Goal: Transaction & Acquisition: Purchase product/service

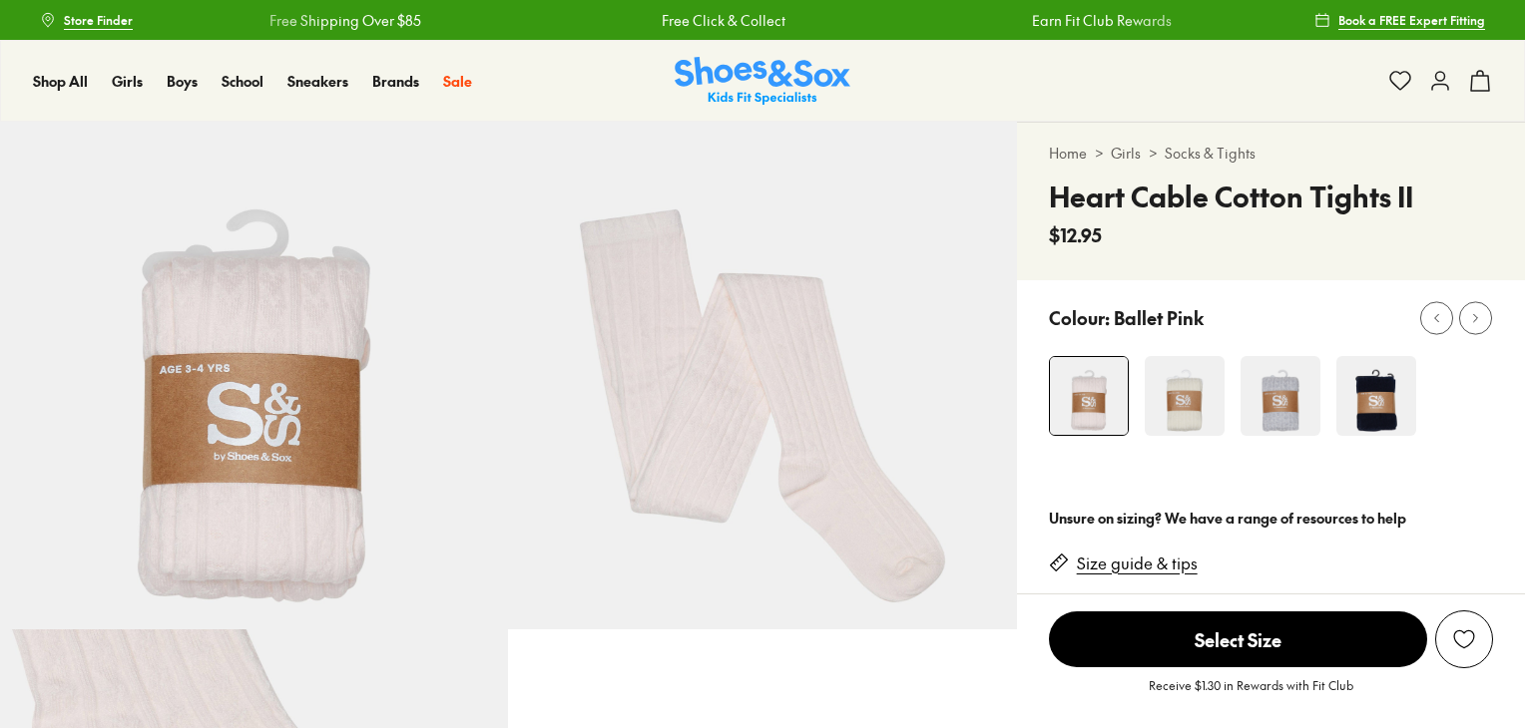
select select "*"
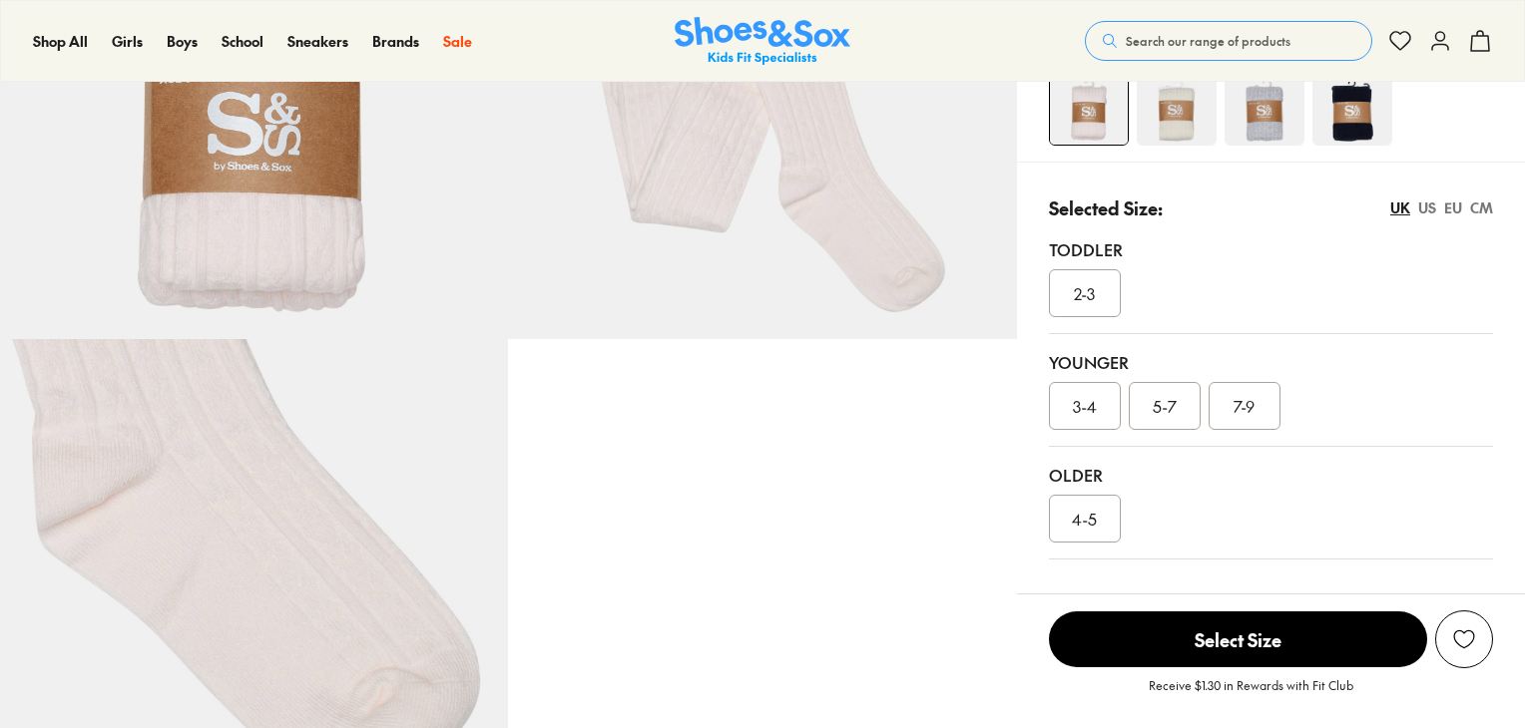
scroll to position [299, 0]
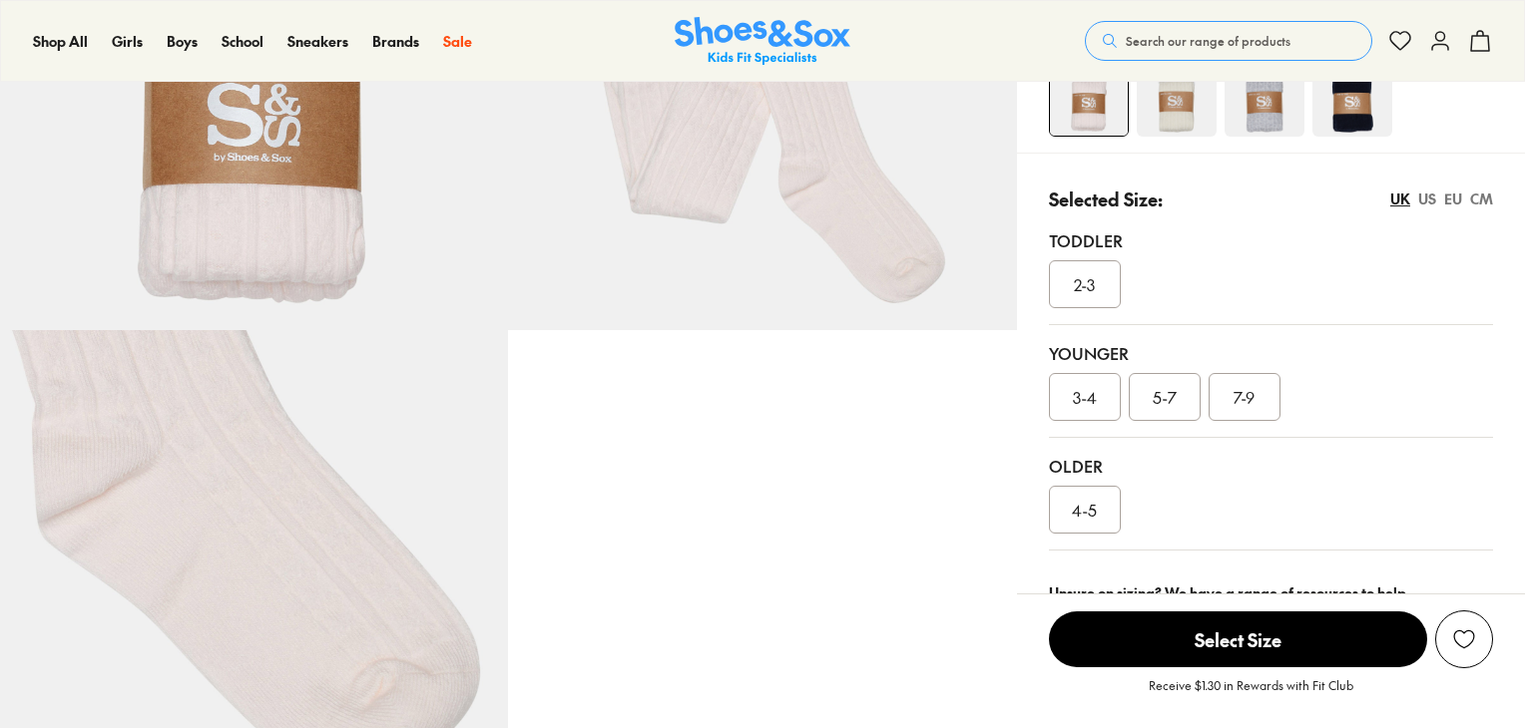
click at [1236, 391] on span "7-9" at bounding box center [1243, 397] width 21 height 24
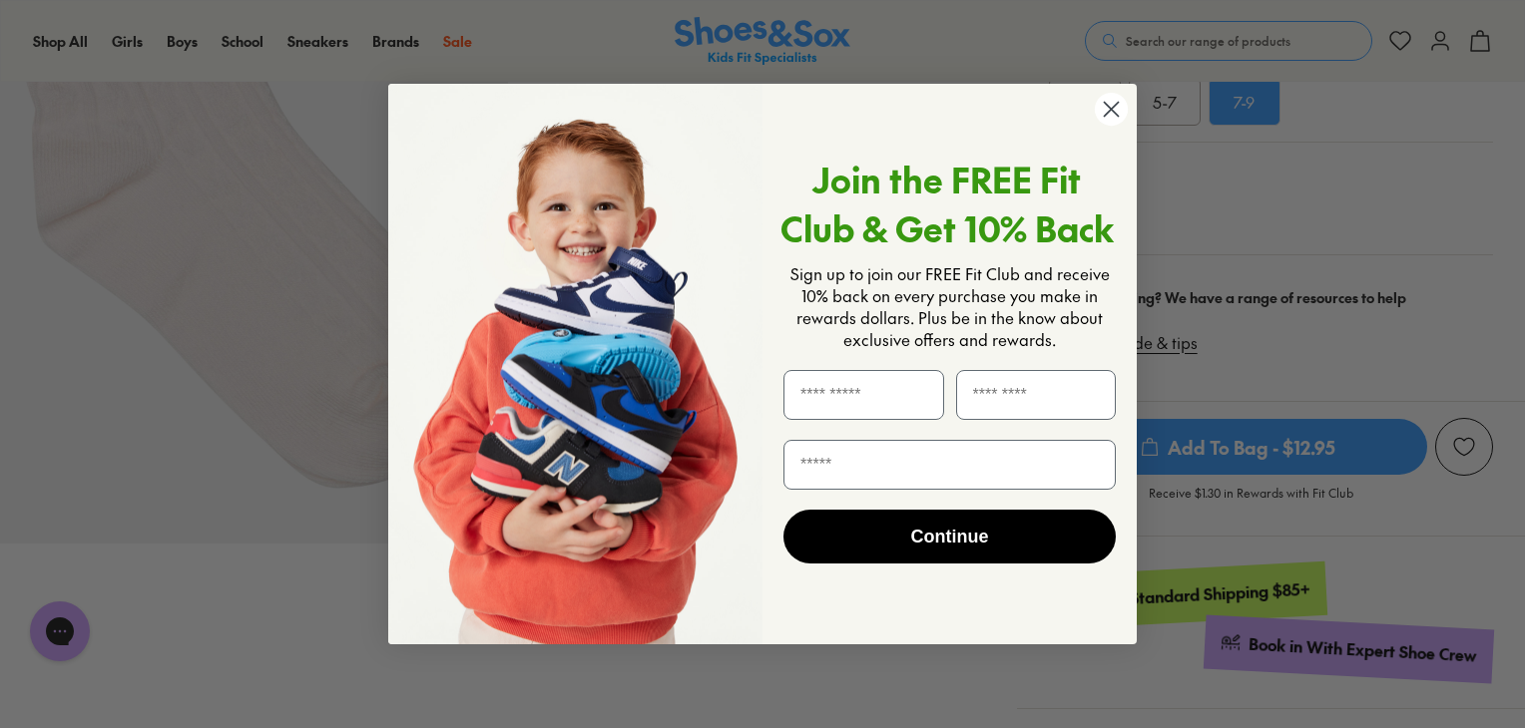
scroll to position [599, 0]
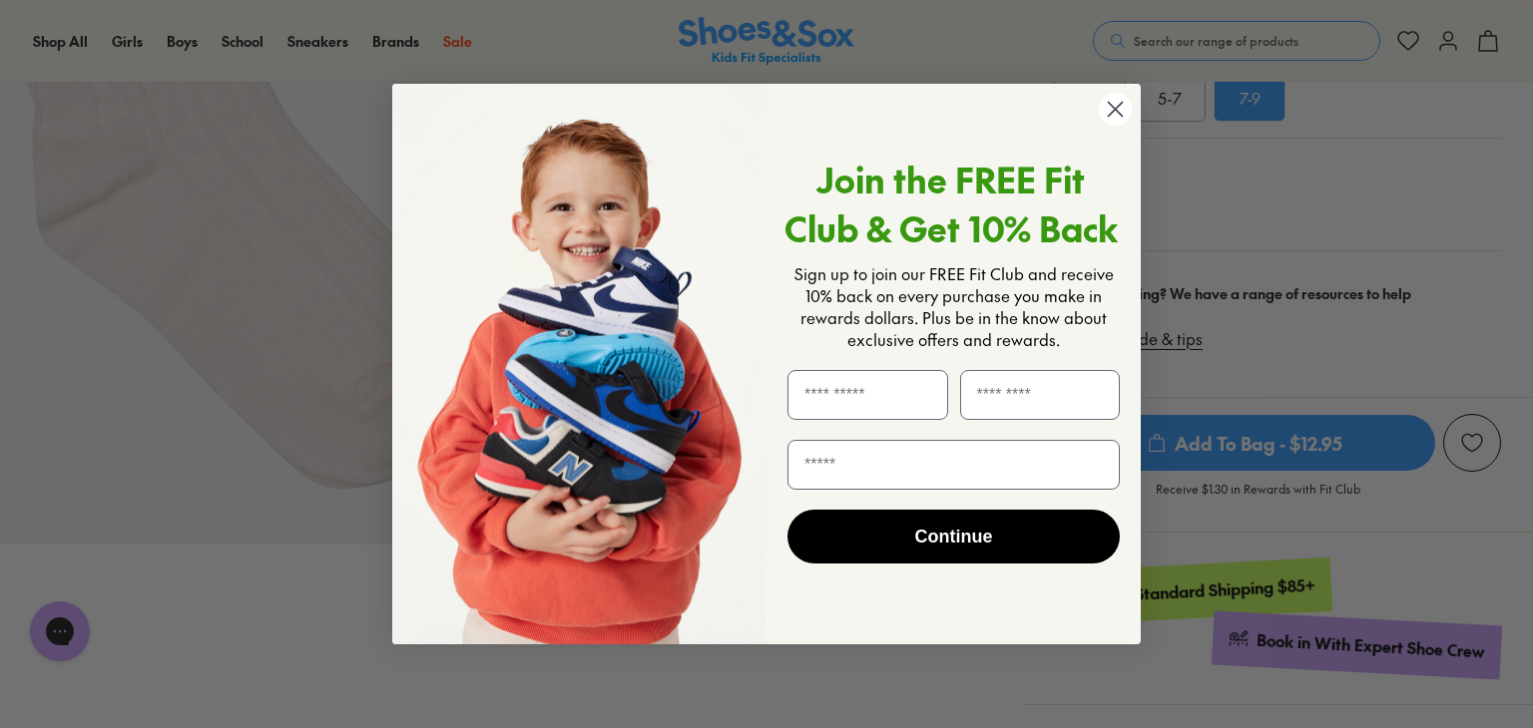
click at [1120, 109] on circle "Close dialog" at bounding box center [1115, 109] width 33 height 33
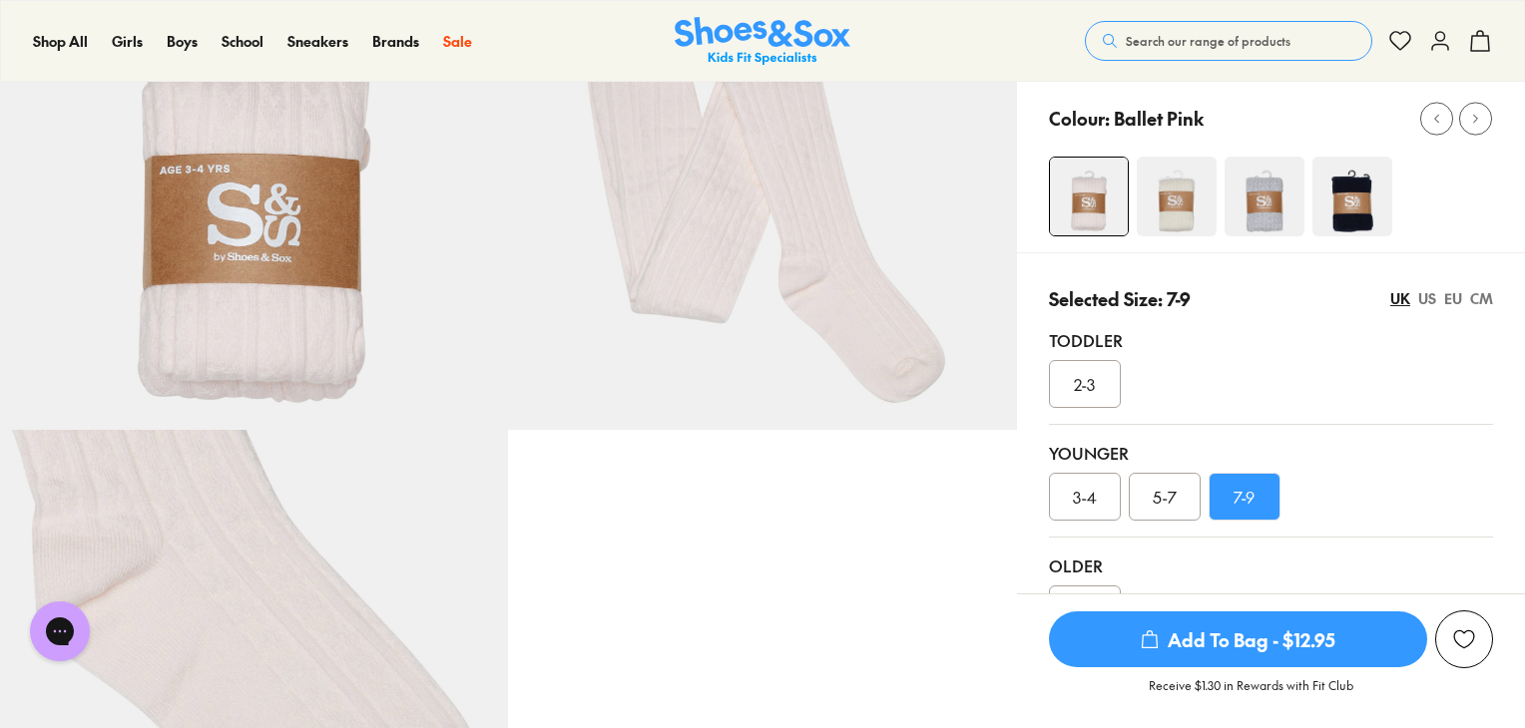
scroll to position [100, 0]
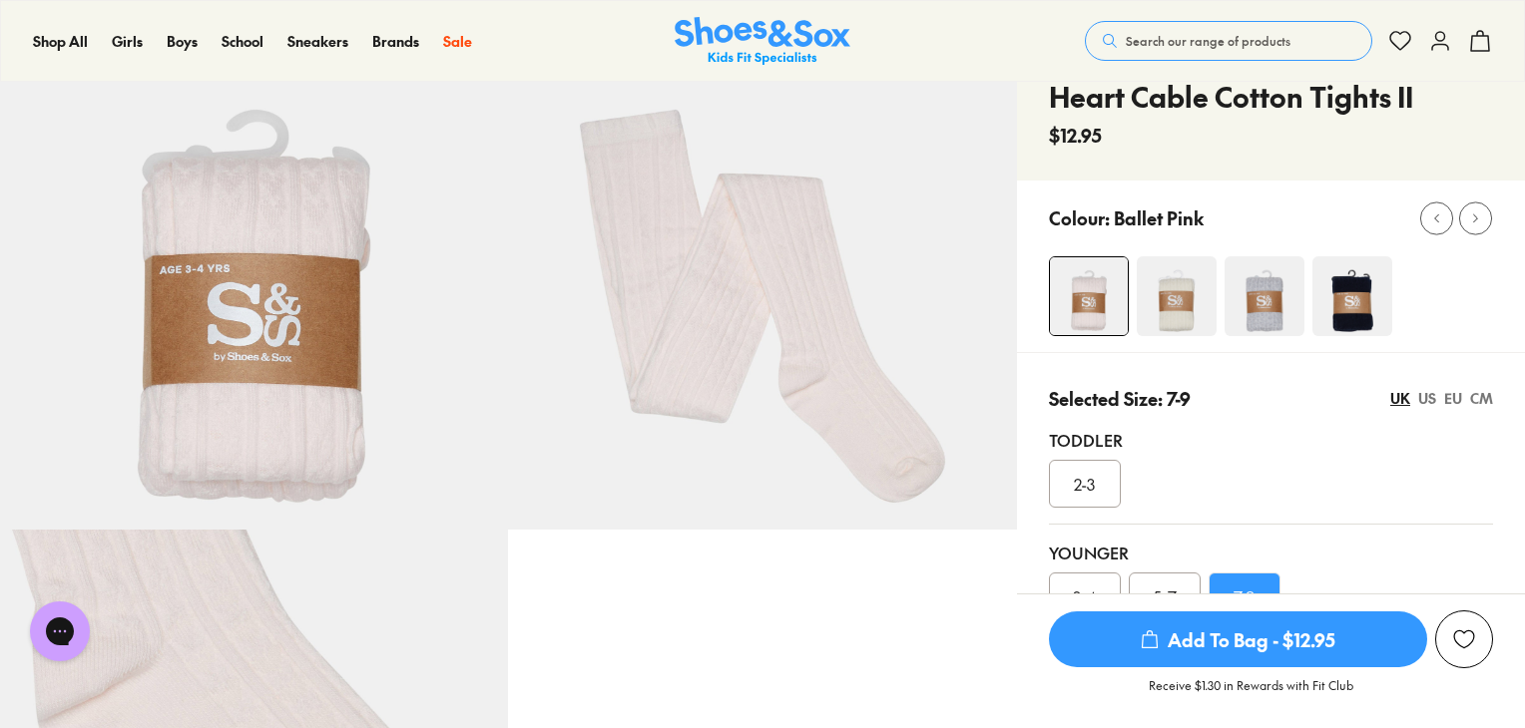
click at [1167, 285] on img at bounding box center [1177, 296] width 80 height 80
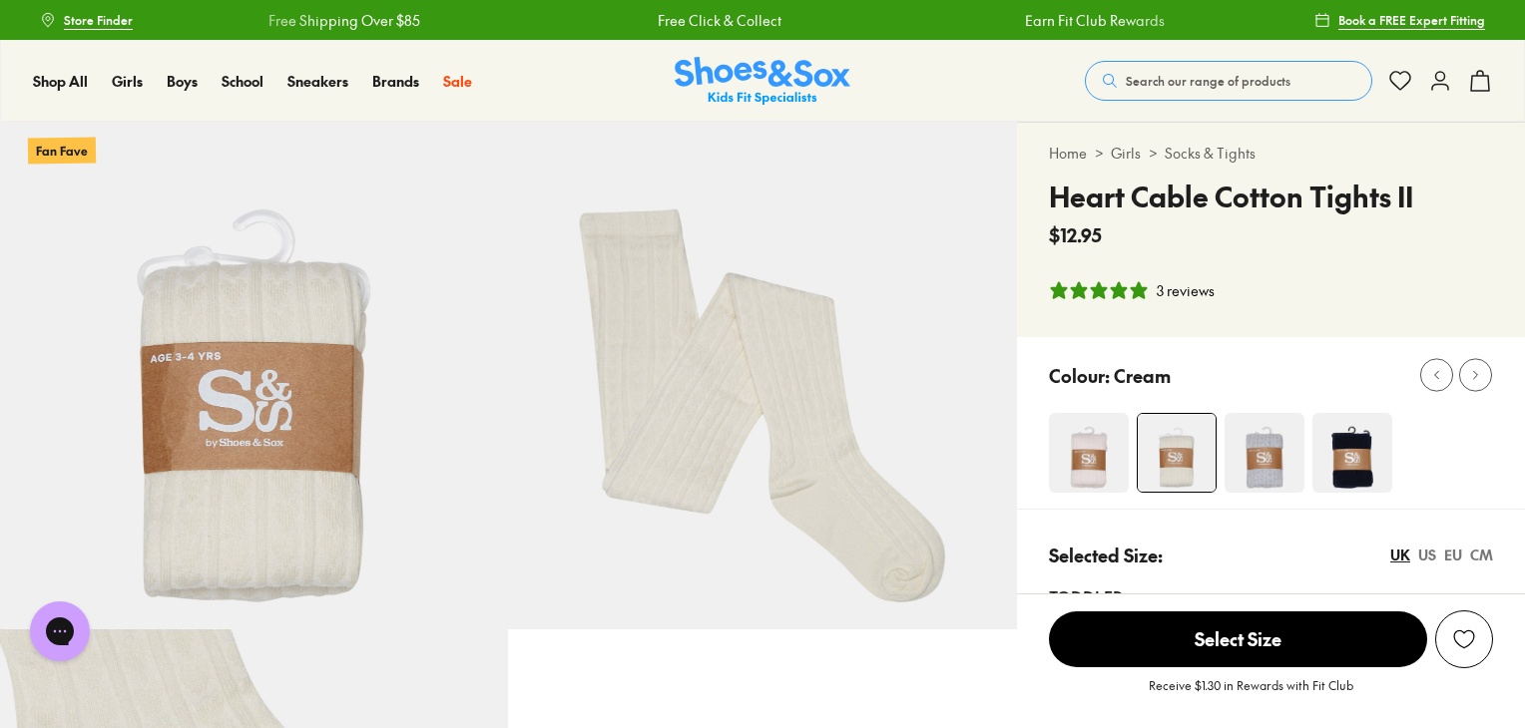
select select "*"
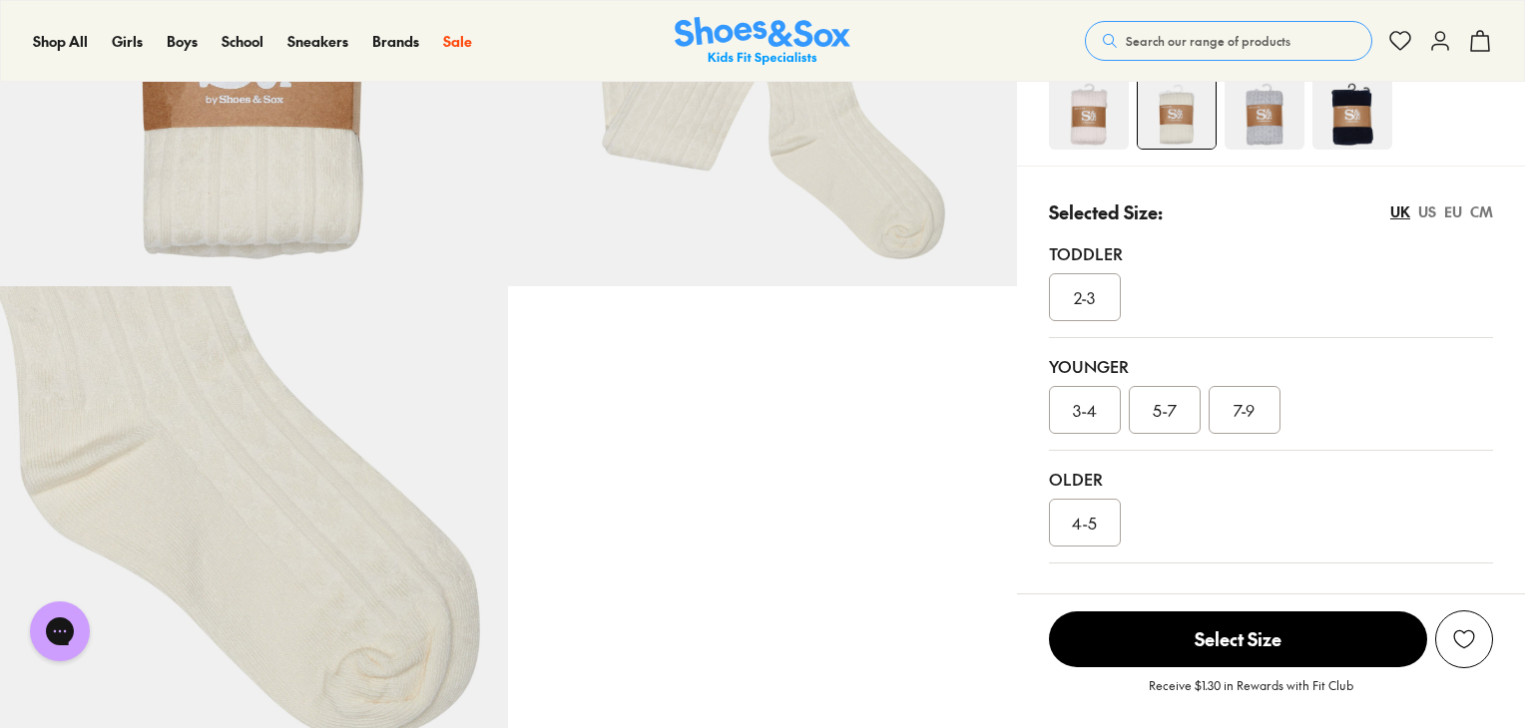
scroll to position [100, 0]
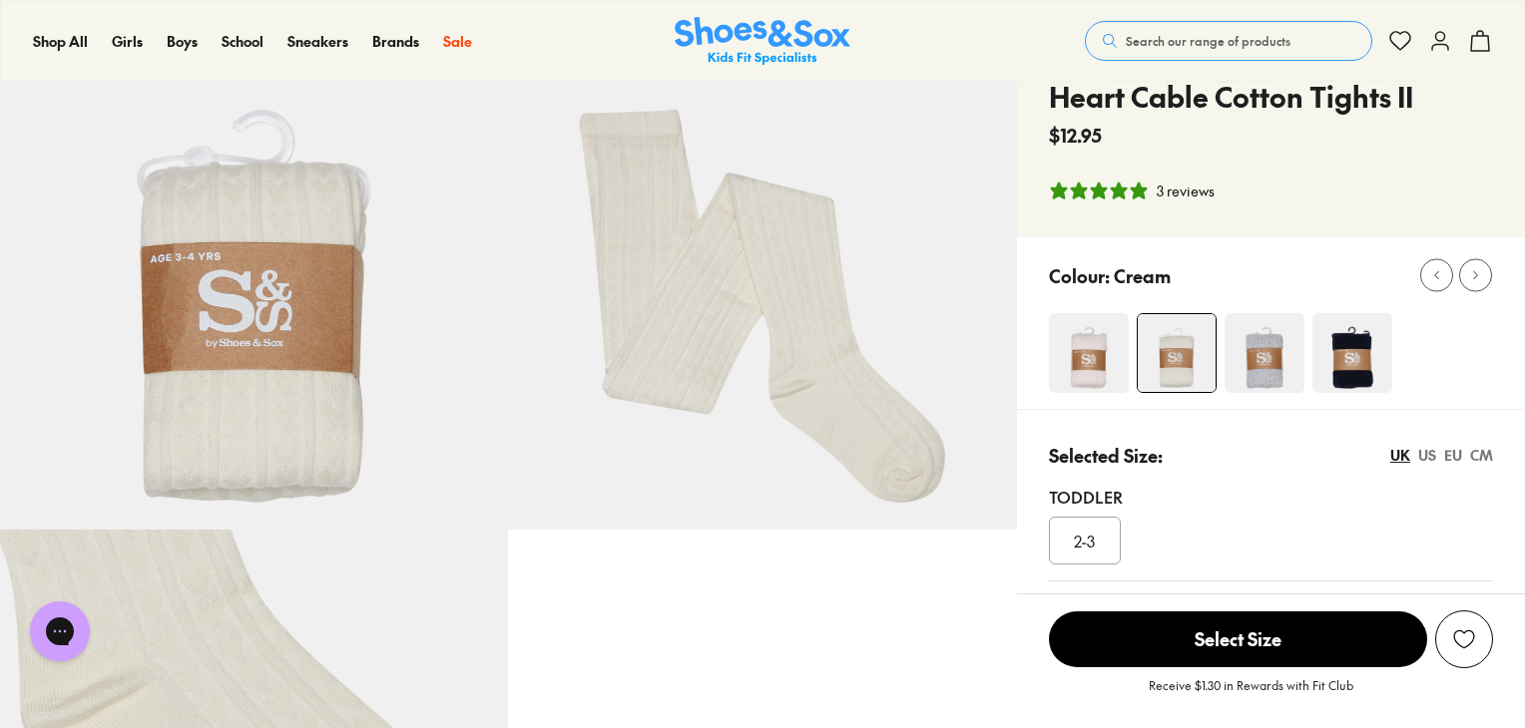
click at [1276, 352] on img at bounding box center [1264, 353] width 80 height 80
